Goal: Transaction & Acquisition: Download file/media

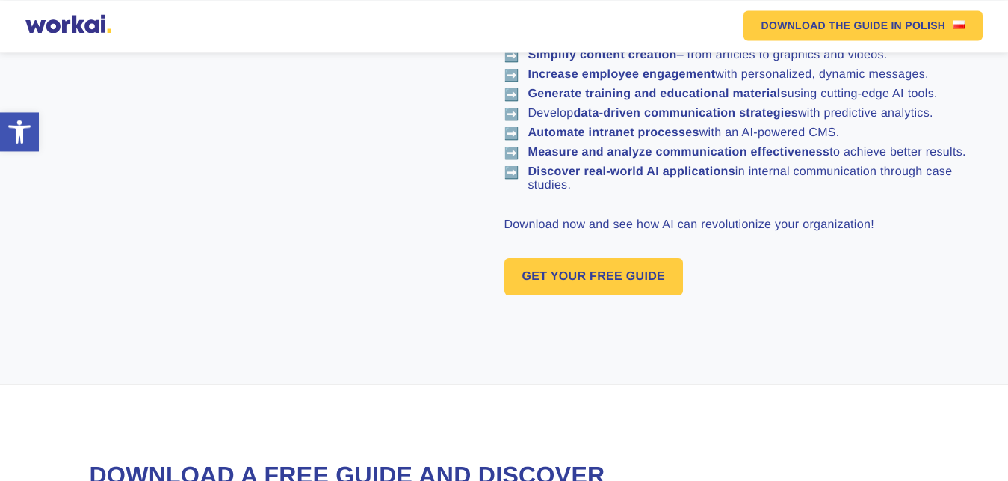
scroll to position [1078, 0]
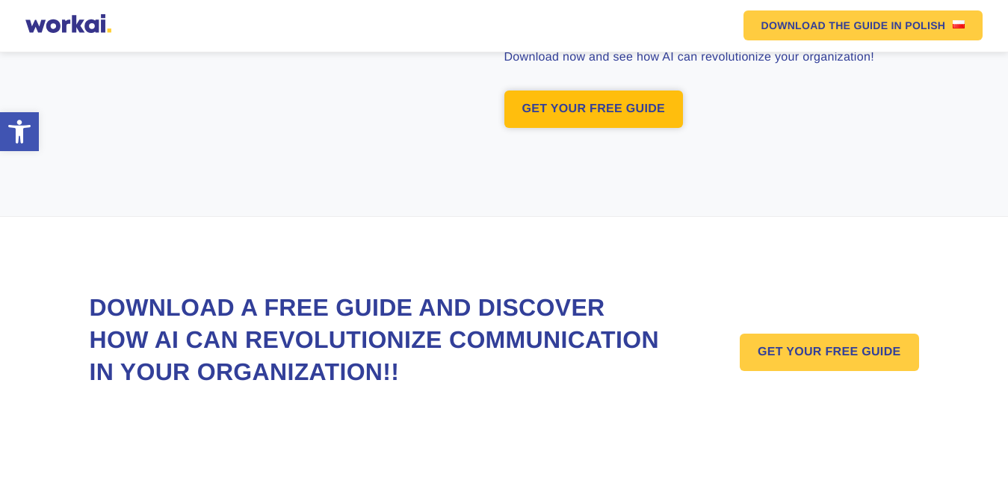
click at [638, 112] on link "GET YOUR FREE GUIDE" at bounding box center [593, 108] width 179 height 37
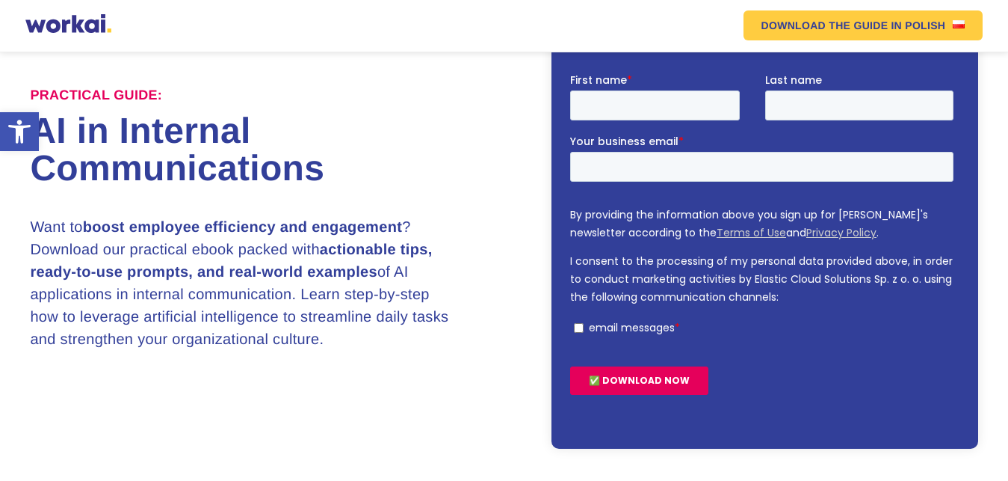
scroll to position [129, 0]
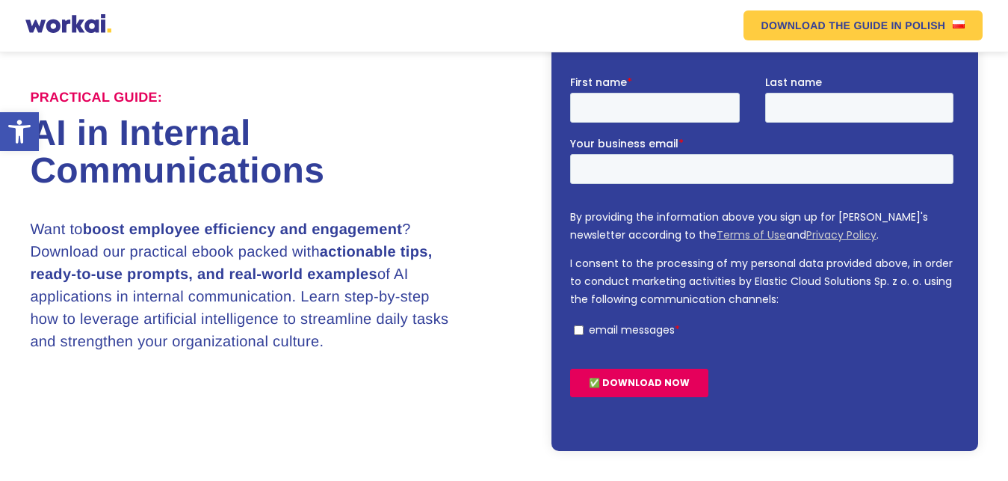
click at [640, 382] on input "✅ DOWNLOAD NOW" at bounding box center [638, 382] width 138 height 28
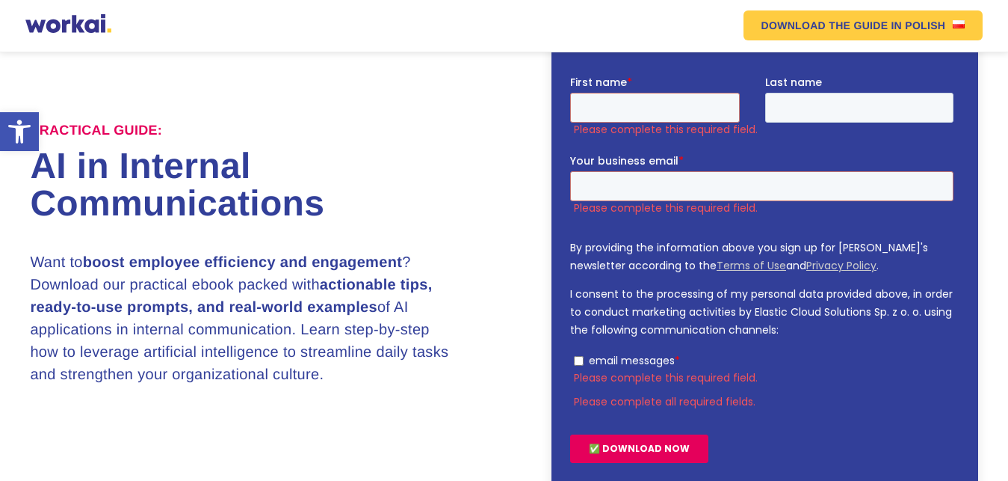
scroll to position [162, 0]
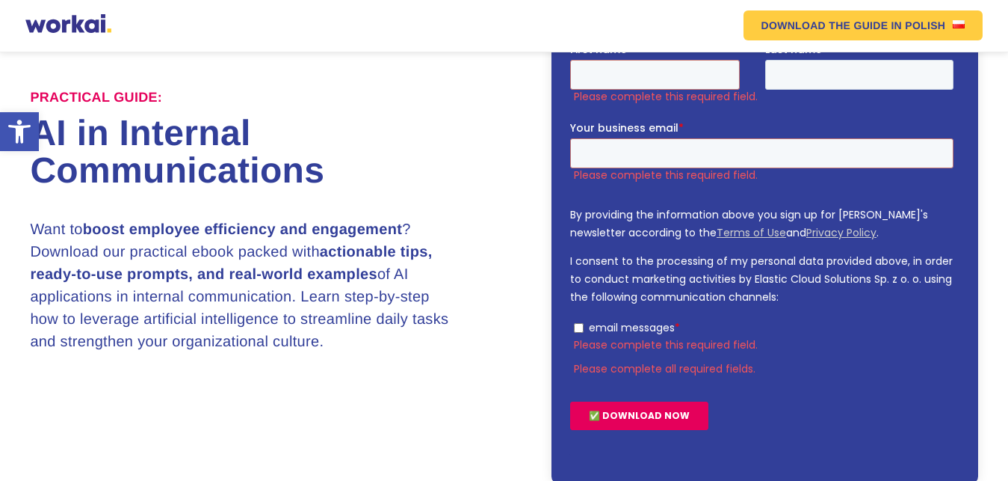
click at [632, 415] on input "✅ DOWNLOAD NOW" at bounding box center [638, 415] width 138 height 28
click at [578, 330] on input "email messages *" at bounding box center [578, 327] width 10 height 10
checkbox input "true"
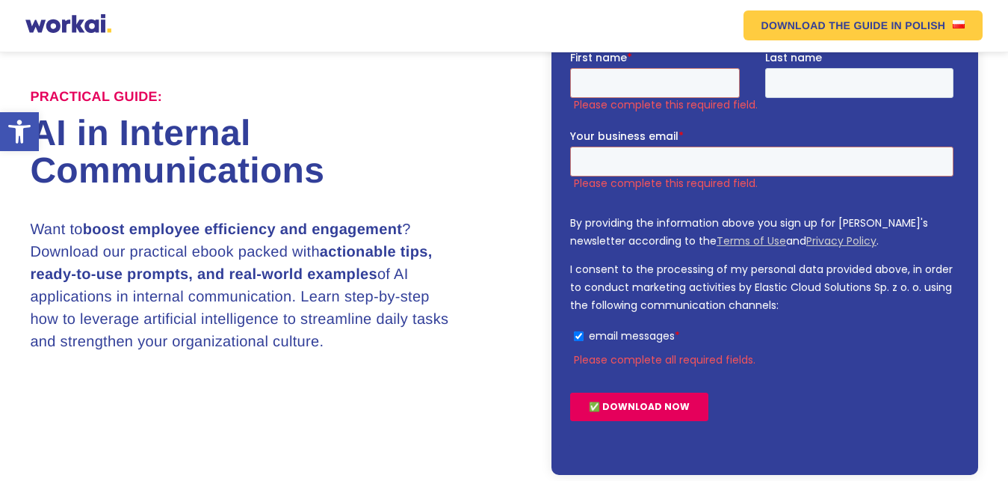
click at [635, 409] on input "✅ DOWNLOAD NOW" at bounding box center [638, 406] width 138 height 28
click at [632, 406] on input "✅ DOWNLOAD NOW" at bounding box center [638, 406] width 138 height 28
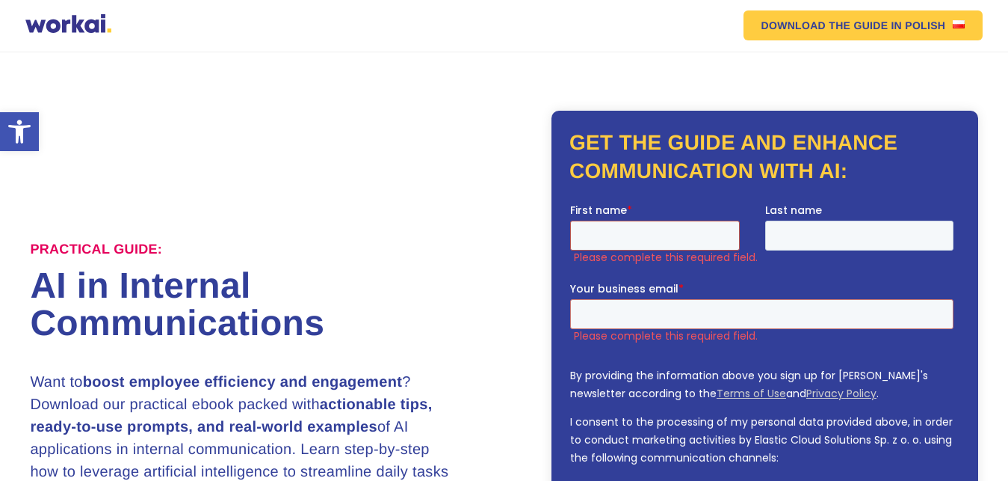
click at [599, 239] on input "First name *" at bounding box center [654, 235] width 170 height 30
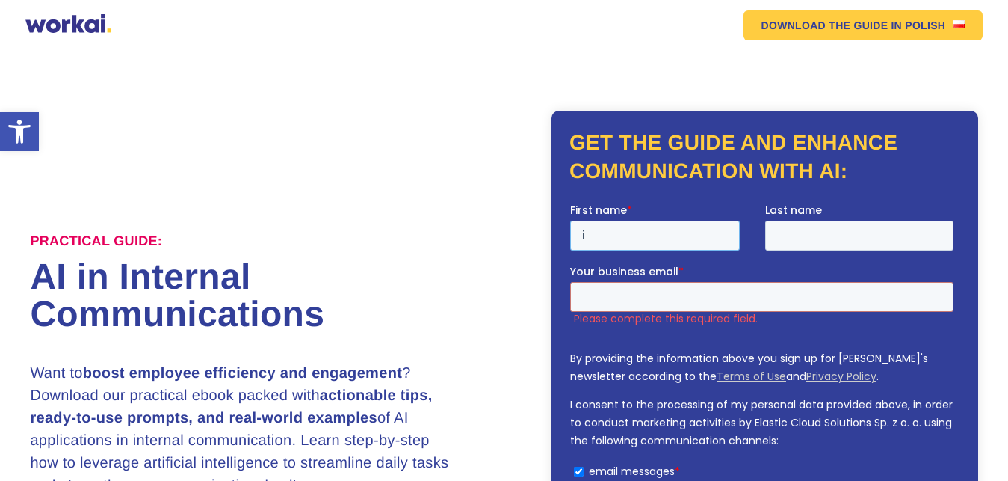
scroll to position [0, 0]
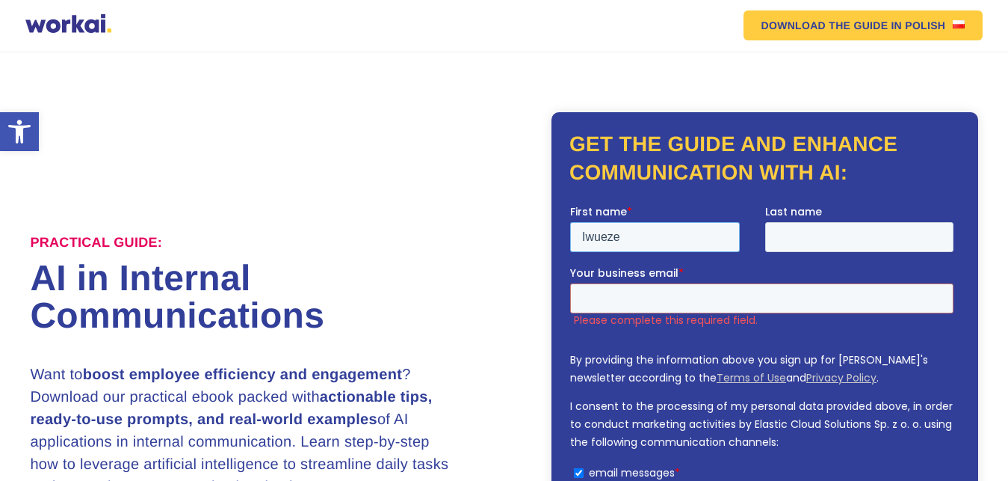
type input "Iwueze"
click at [796, 234] on input "Last name" at bounding box center [859, 236] width 189 height 30
type input "Eronini"
click at [620, 294] on input "Your business email *" at bounding box center [760, 298] width 383 height 30
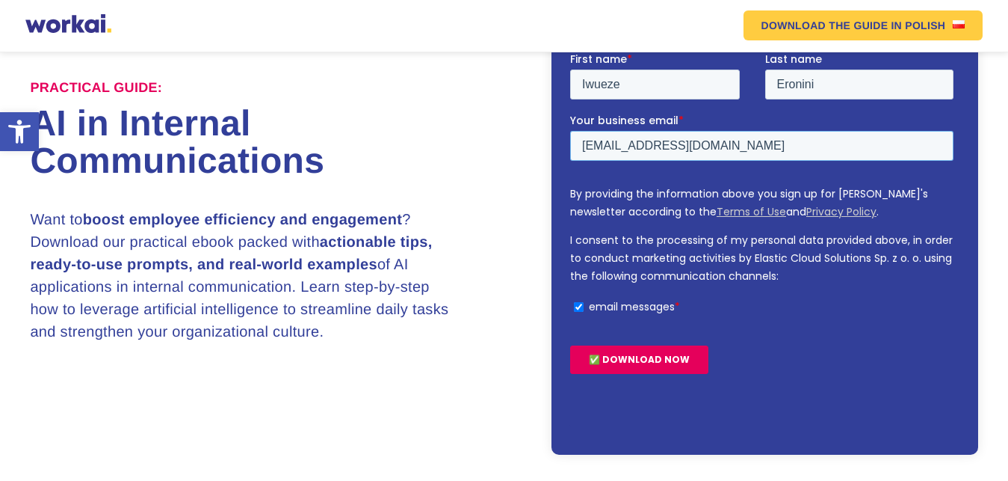
scroll to position [166, 0]
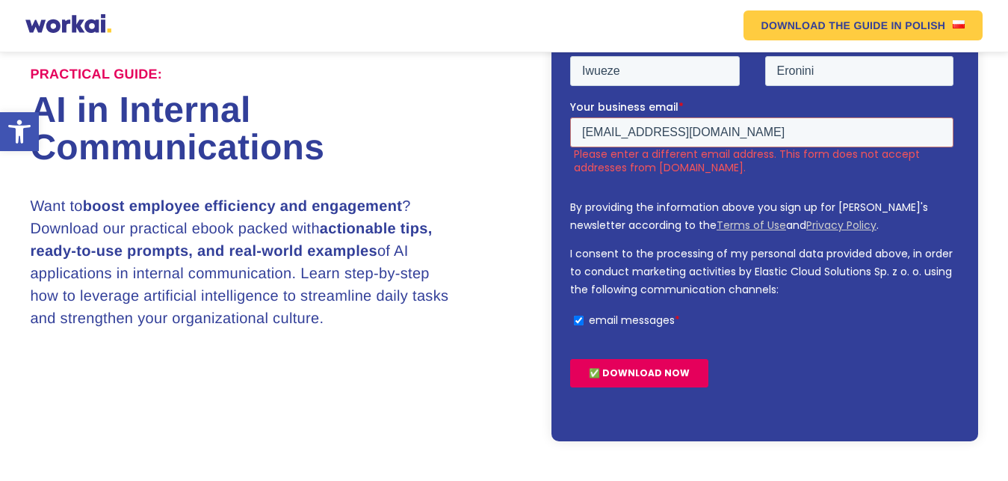
click at [638, 371] on input "✅ DOWNLOAD NOW" at bounding box center [638, 372] width 138 height 28
click at [703, 129] on input "iwuero99@gmail.com" at bounding box center [760, 132] width 383 height 30
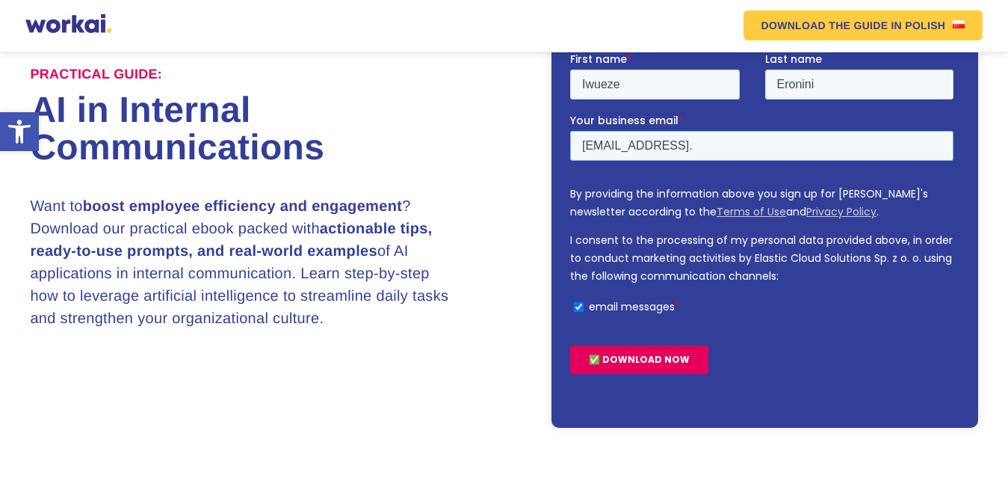
scroll to position [159, 0]
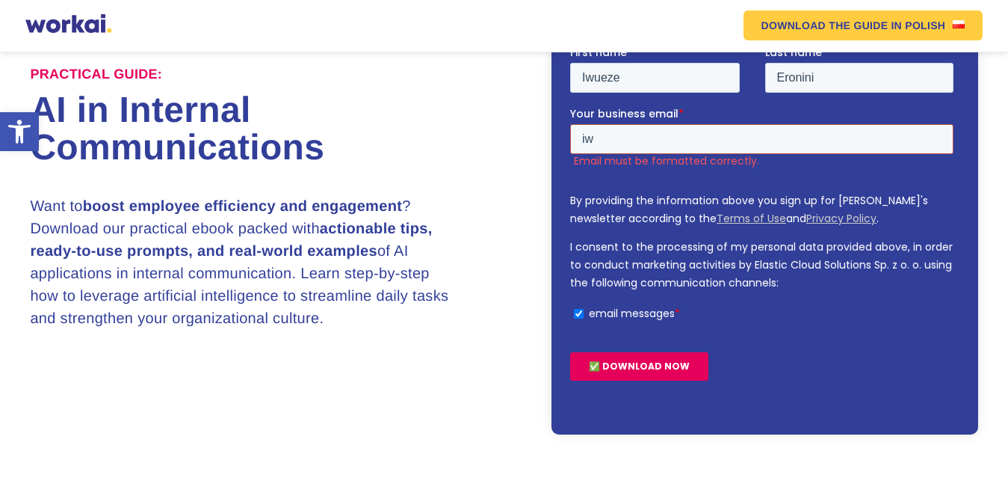
type input "i"
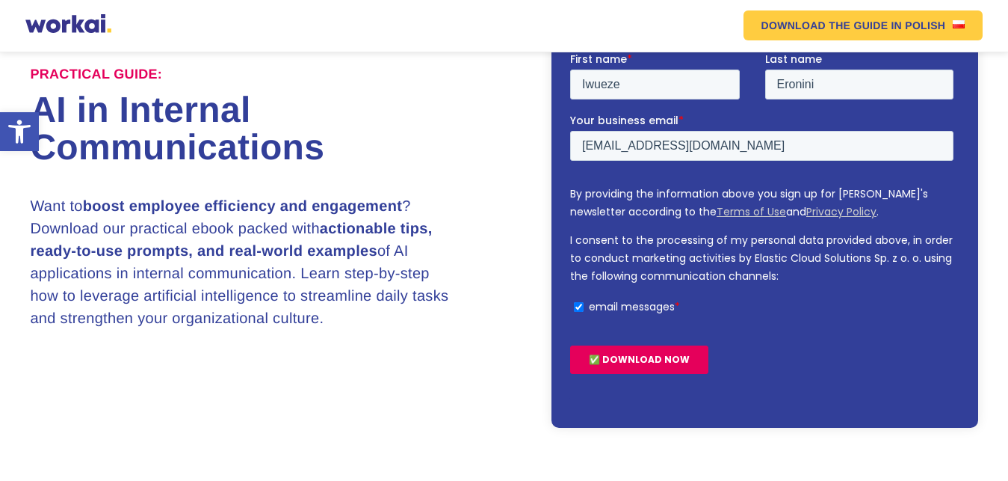
click at [629, 365] on input "✅ DOWNLOAD NOW" at bounding box center [638, 359] width 138 height 28
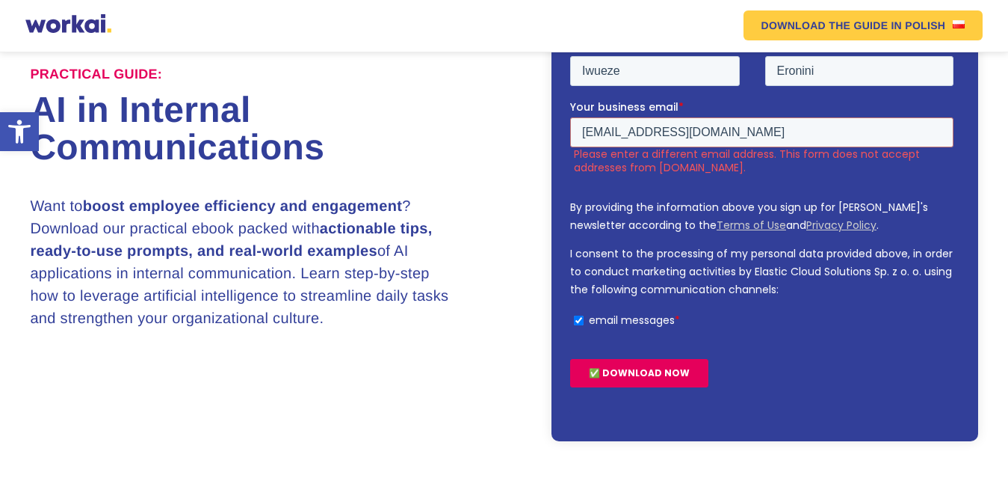
scroll to position [175, 0]
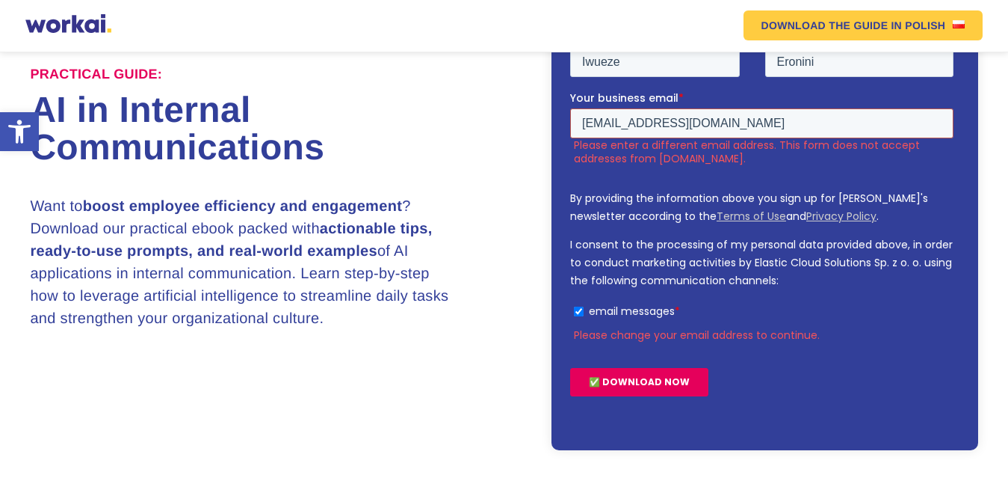
drag, startPoint x: 725, startPoint y: 122, endPoint x: 578, endPoint y: 132, distance: 147.6
click at [578, 132] on input "eroniniiwueze@gmail.com" at bounding box center [760, 123] width 383 height 30
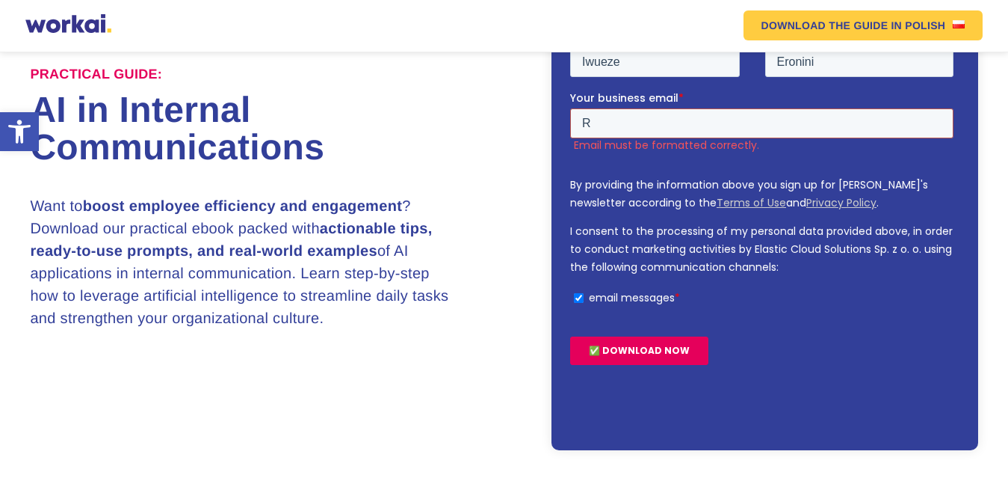
scroll to position [159, 0]
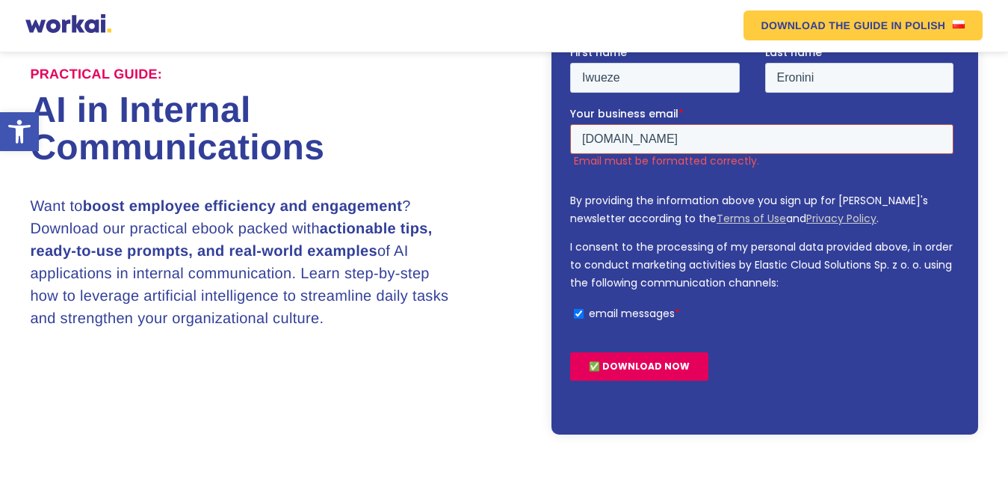
click at [585, 139] on input "Royalsimglobal.com" at bounding box center [760, 138] width 383 height 30
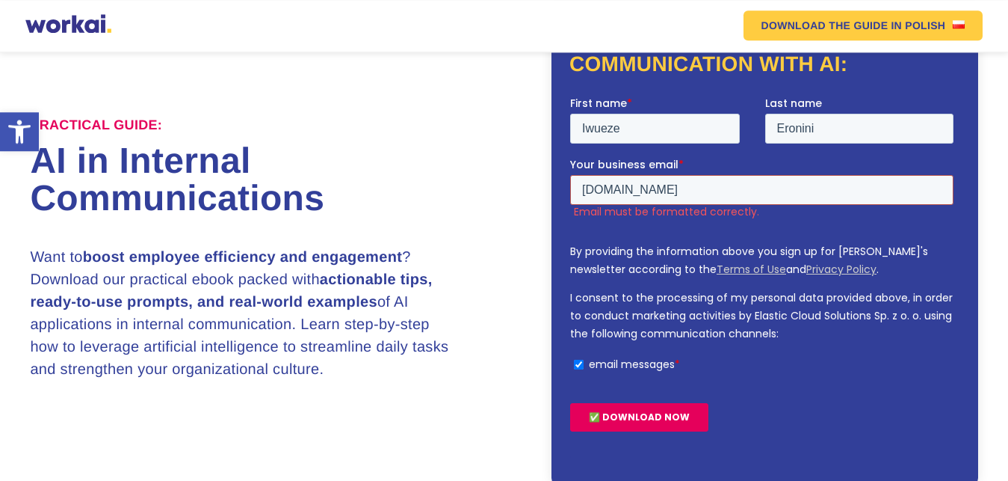
scroll to position [83, 0]
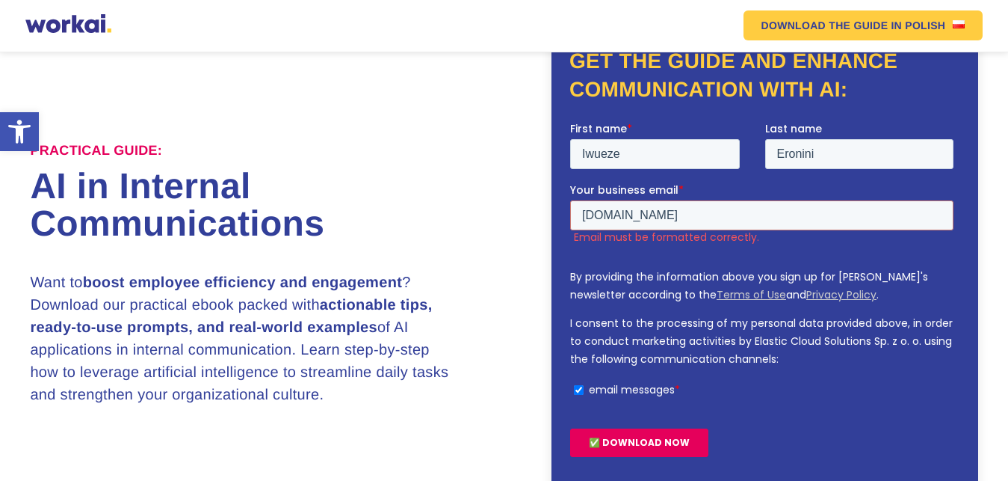
click at [631, 444] on input "✅ DOWNLOAD NOW" at bounding box center [638, 441] width 138 height 28
click at [635, 442] on input "✅ DOWNLOAD NOW" at bounding box center [638, 441] width 138 height 28
click at [656, 215] on input "royalsimglobal.com" at bounding box center [760, 215] width 383 height 30
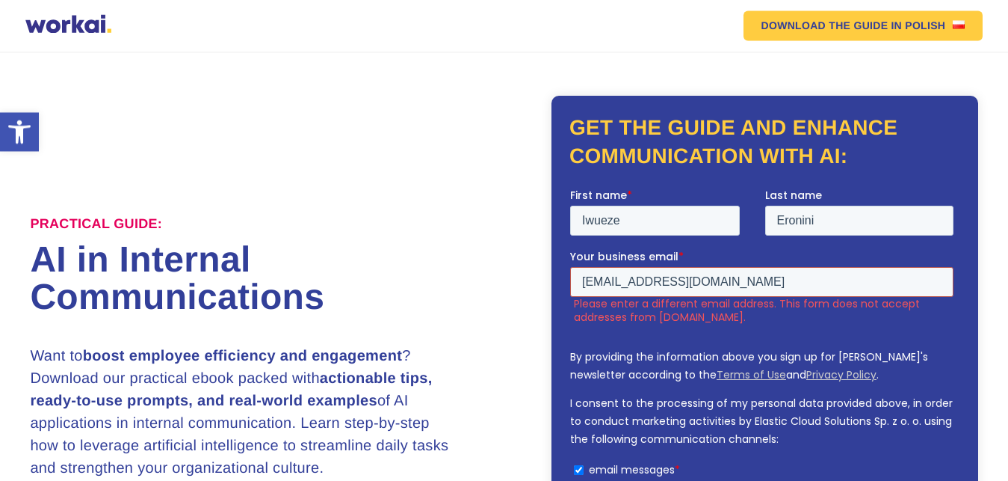
scroll to position [0, 0]
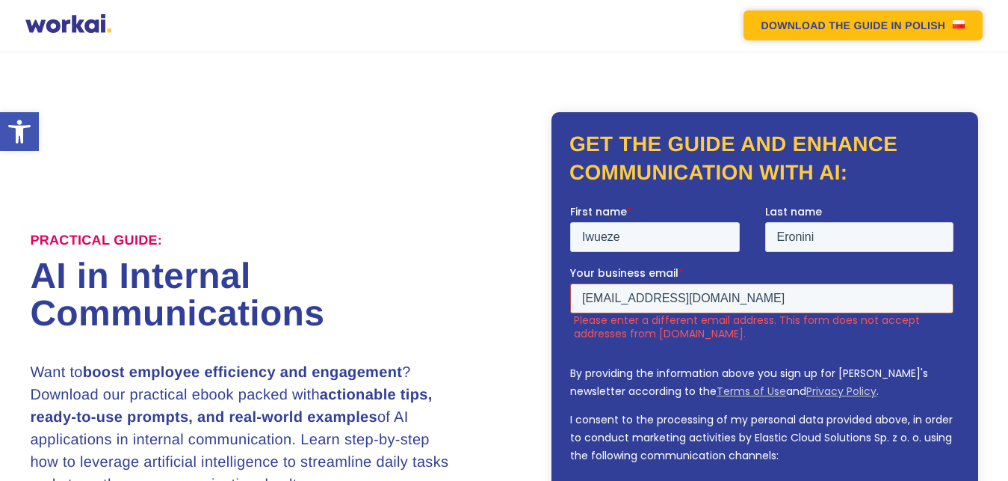
type input "royalsimglobal@gmail.com"
click at [821, 23] on em "DOWNLOAD THE GUIDE" at bounding box center [825, 25] width 127 height 10
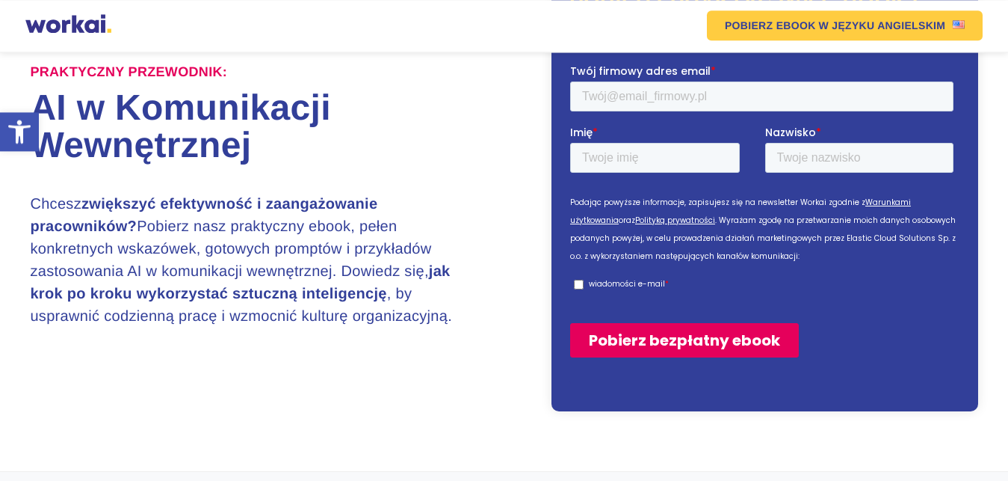
scroll to position [152, 0]
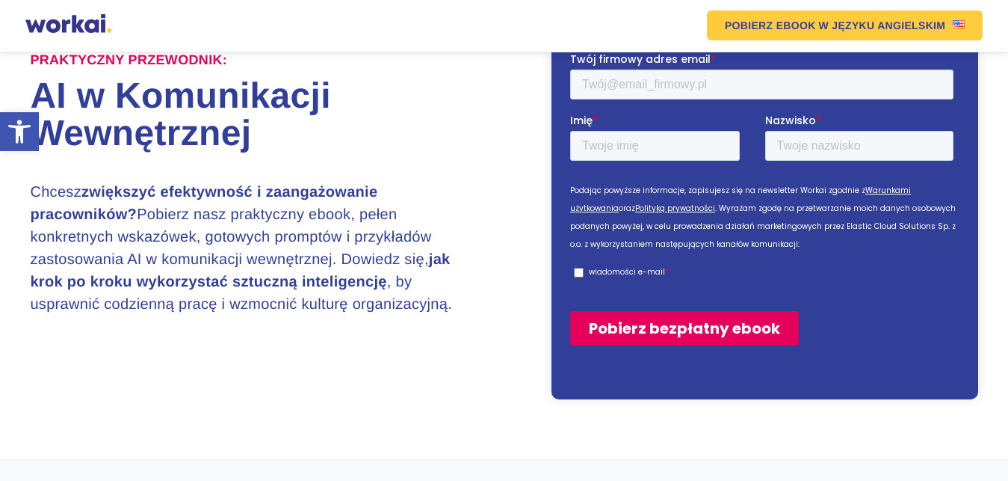
click at [632, 333] on input "Pobierz bezpłatny ebook" at bounding box center [683, 327] width 229 height 34
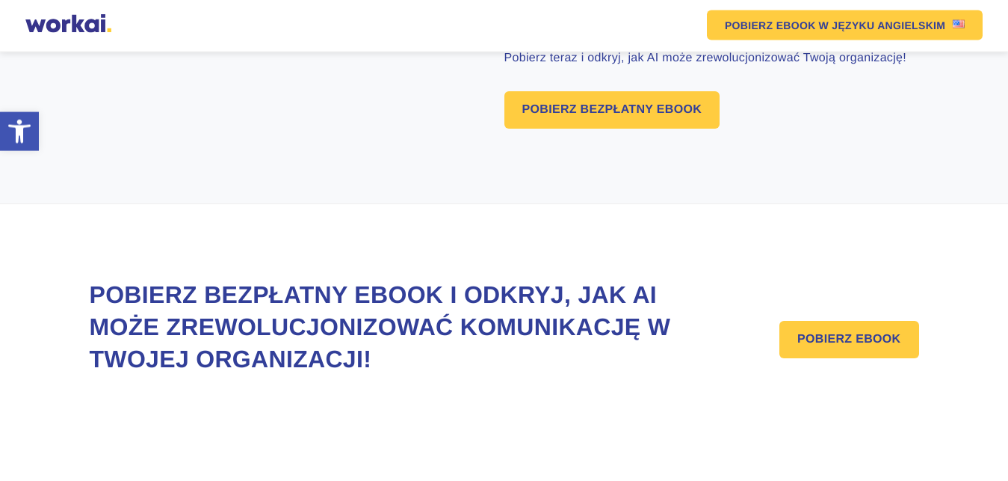
scroll to position [1162, 0]
